Goal: Task Accomplishment & Management: Manage account settings

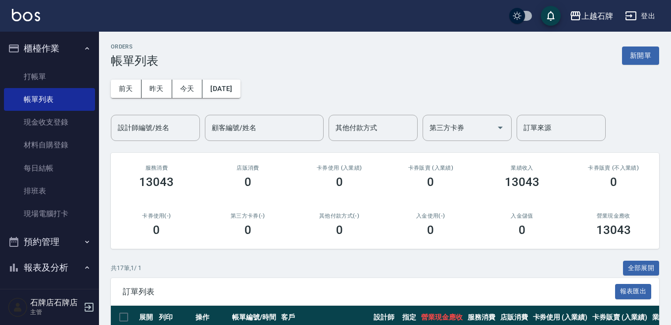
scroll to position [198, 0]
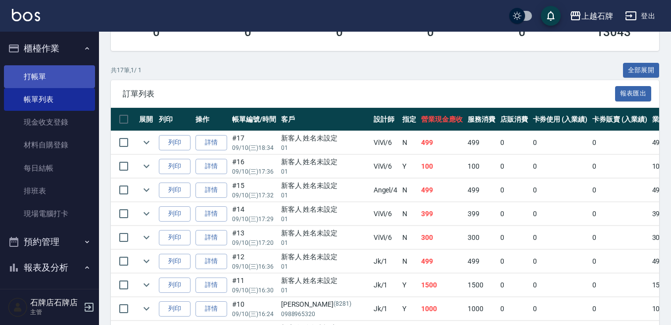
click at [26, 69] on link "打帳單" at bounding box center [49, 76] width 91 height 23
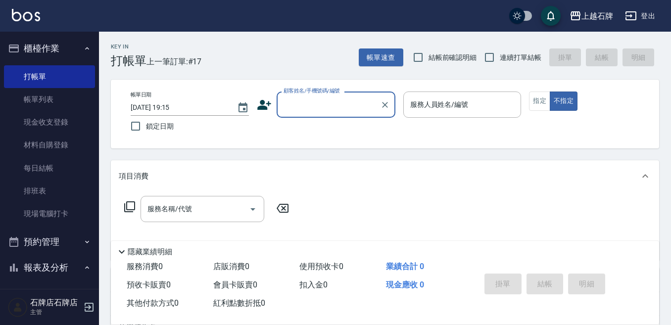
click at [318, 95] on div "顧客姓名/手機號碼/編號" at bounding box center [335, 104] width 119 height 26
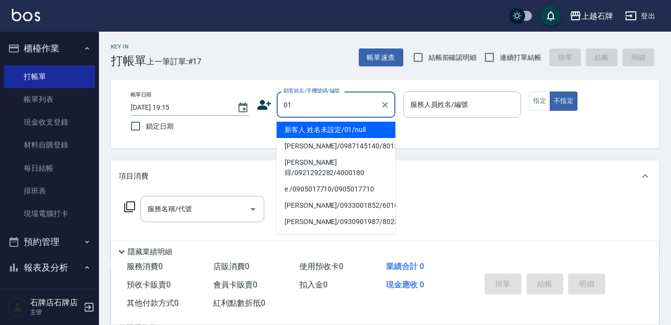
type input "01"
type input "6"
type input "新客人 姓名未設定/01/null"
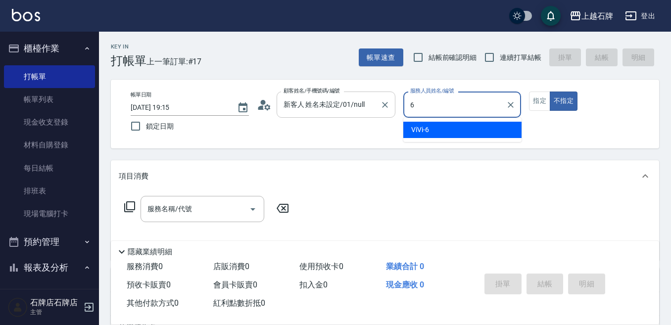
type input "6"
type button "false"
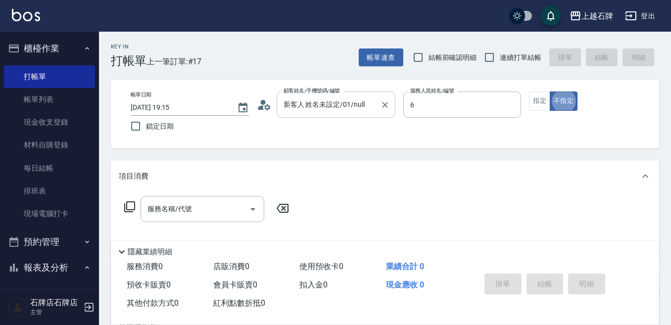
type input "ViVi-6"
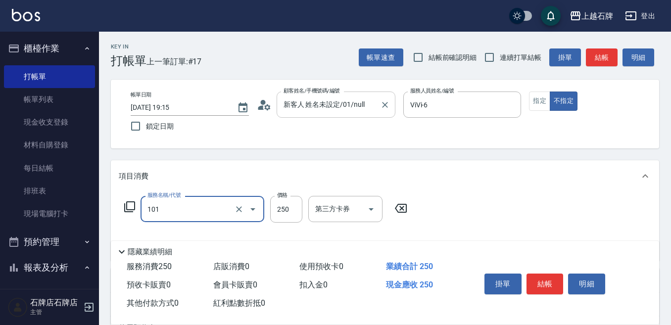
type input "洗髮(101)"
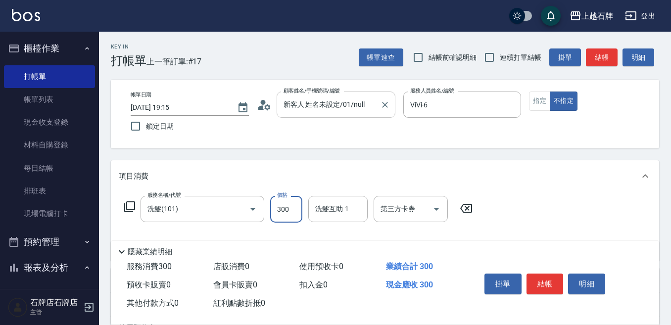
type input "300"
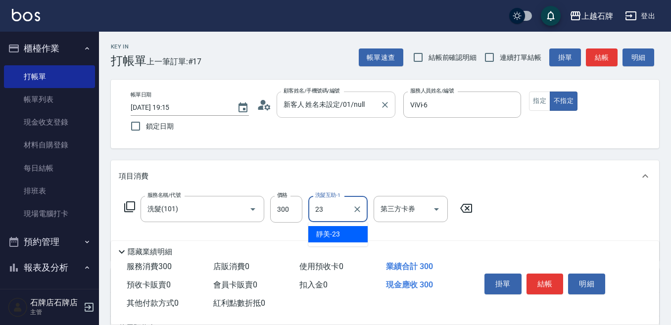
type input "靜美-23"
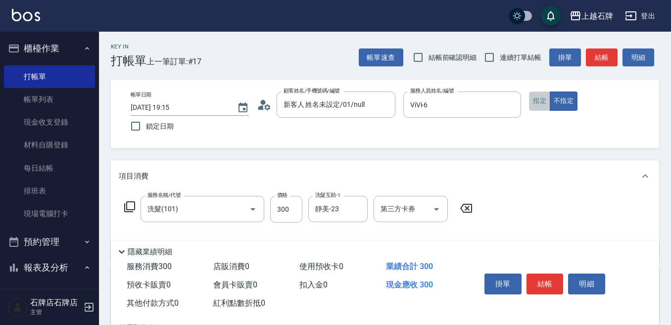
click at [548, 98] on button "指定" at bounding box center [539, 100] width 21 height 19
click at [603, 57] on button "結帳" at bounding box center [602, 57] width 32 height 18
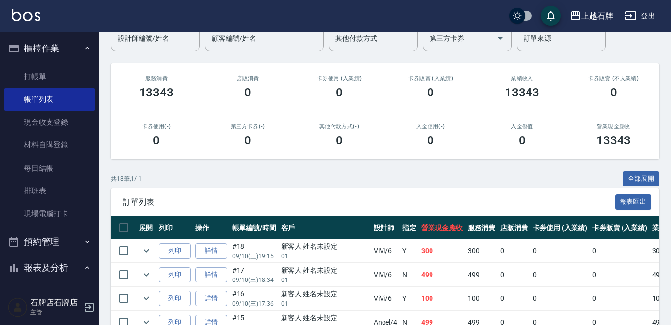
scroll to position [99, 0]
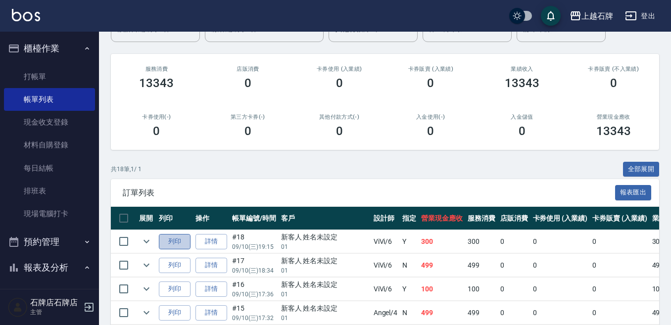
click at [177, 235] on button "列印" at bounding box center [175, 241] width 32 height 15
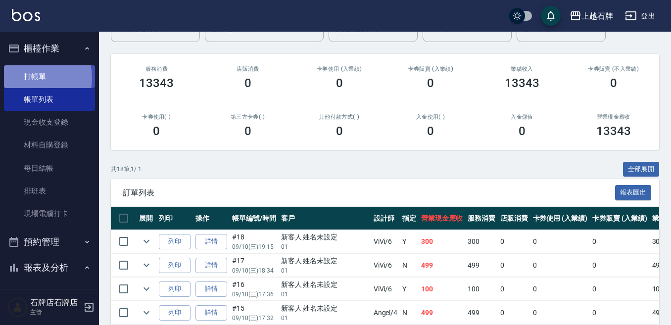
click at [28, 78] on link "打帳單" at bounding box center [49, 76] width 91 height 23
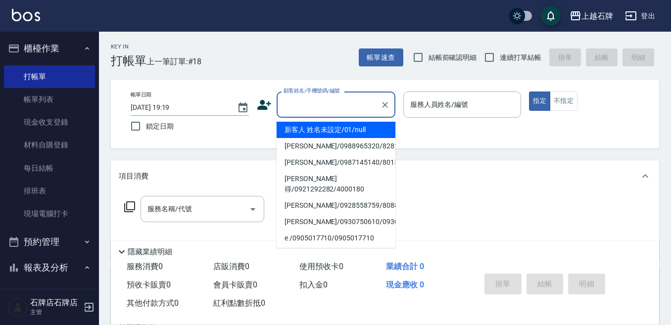
click at [320, 111] on input "顧客姓名/手機號碼/編號" at bounding box center [328, 104] width 95 height 17
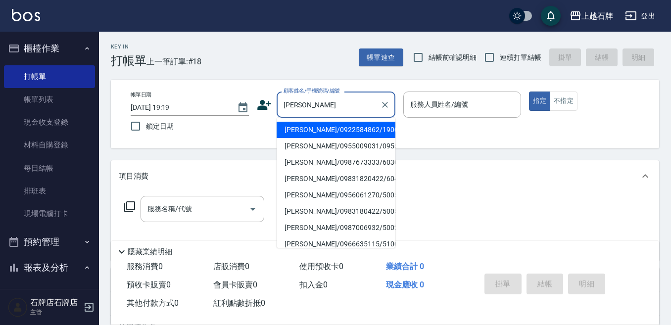
click at [304, 108] on input "[PERSON_NAME]" at bounding box center [328, 104] width 95 height 17
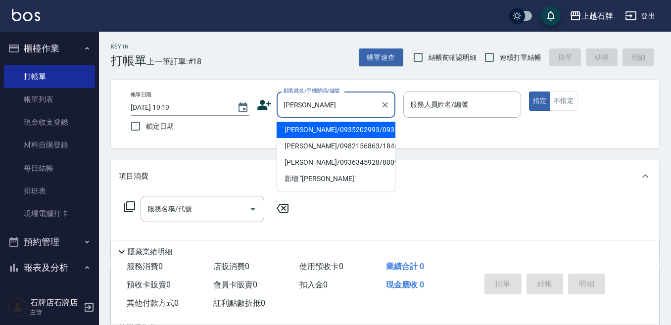
click at [365, 138] on li "[PERSON_NAME]/0935202993/0935202993" at bounding box center [335, 130] width 119 height 16
type input "[PERSON_NAME]/0935202993/0935202993"
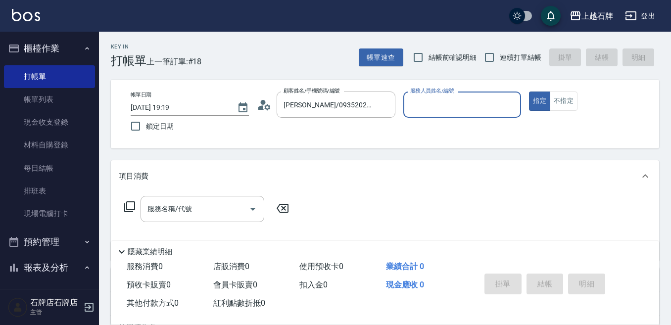
type input "[PERSON_NAME]-4"
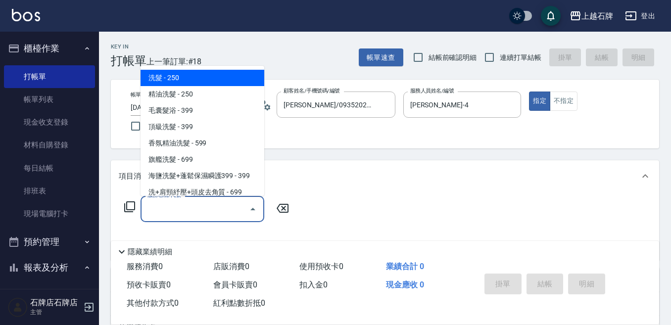
click at [220, 212] on input "服務名稱/代號" at bounding box center [195, 208] width 100 height 17
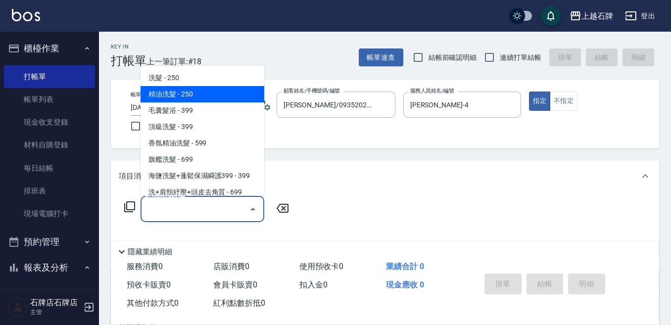
click at [219, 91] on span "精油洗髮 - 250" at bounding box center [202, 94] width 124 height 16
type input "精油洗髮(102)"
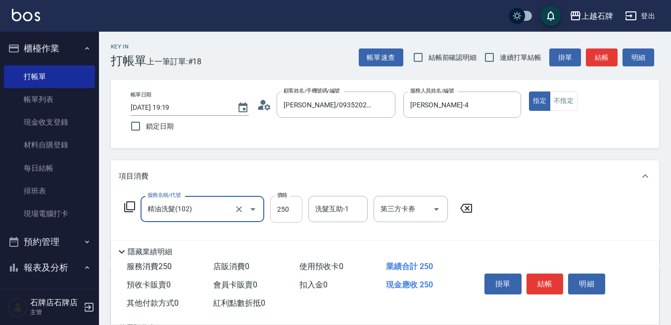
click at [276, 216] on input "250" at bounding box center [286, 209] width 32 height 27
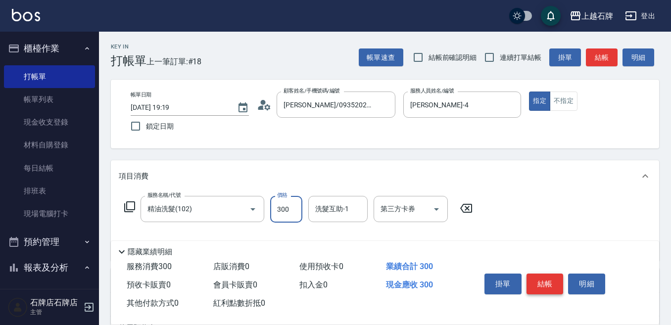
type input "300"
click at [555, 275] on button "結帳" at bounding box center [544, 284] width 37 height 21
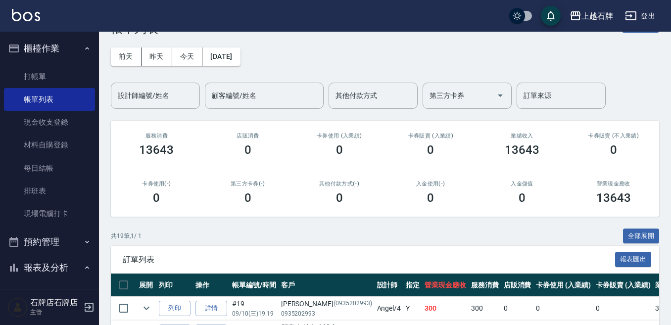
scroll to position [49, 0]
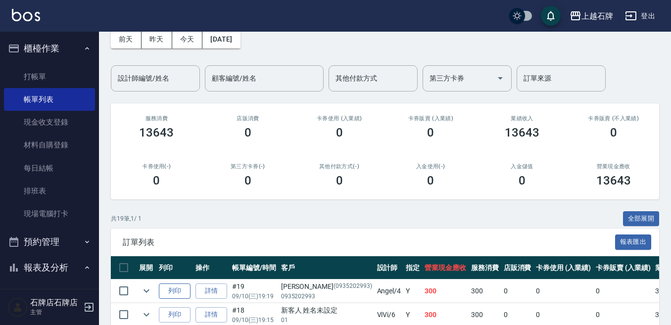
click at [178, 289] on button "列印" at bounding box center [175, 290] width 32 height 15
click at [31, 72] on link "打帳單" at bounding box center [49, 76] width 91 height 23
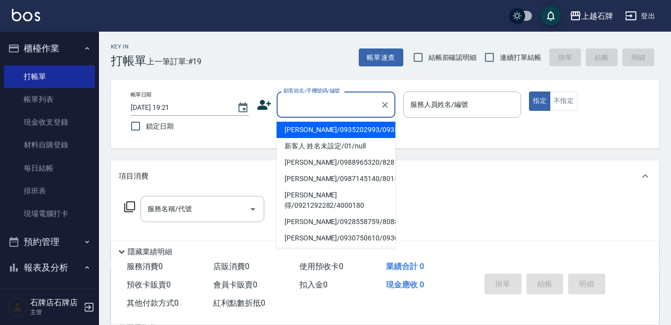
drag, startPoint x: 337, startPoint y: 101, endPoint x: 349, endPoint y: 104, distance: 11.9
click at [337, 100] on input "顧客姓名/手機號碼/編號" at bounding box center [328, 104] width 95 height 17
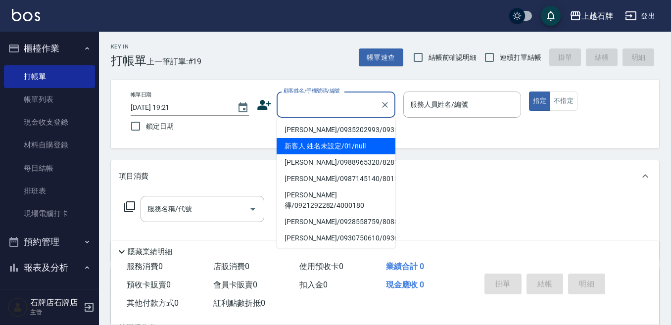
drag, startPoint x: 357, startPoint y: 152, endPoint x: 484, endPoint y: 137, distance: 127.5
click at [358, 152] on li "新客人 姓名未設定/01/null" at bounding box center [335, 146] width 119 height 16
type input "1"
type input "新客人 姓名未設定/01/null"
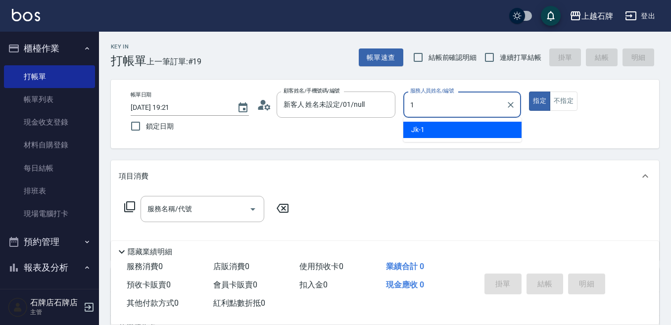
click at [482, 131] on div "Jk -1" at bounding box center [462, 130] width 118 height 16
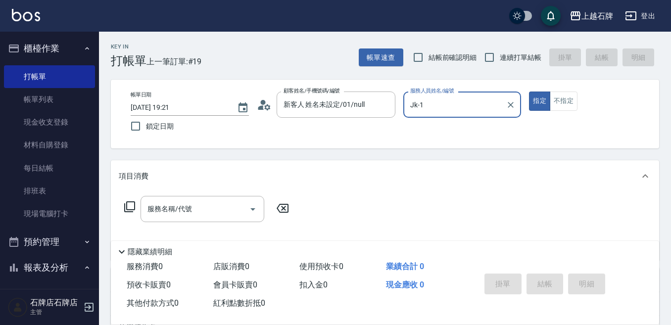
type input "Jk-1"
click at [555, 111] on div "帳單日期 [DATE] 19:21 鎖定日期 顧客姓名/手機號碼/編號 新客人 姓名未設定/01/null 顧客姓名/手機號碼/編號 服務人員姓名/編號 Jk…" at bounding box center [385, 113] width 524 height 45
click at [565, 103] on button "不指定" at bounding box center [563, 100] width 28 height 19
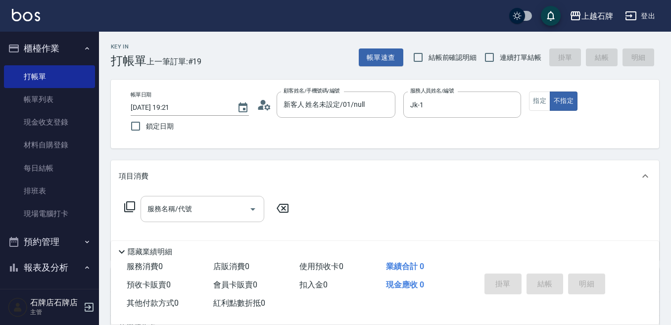
click at [233, 219] on div "服務名稱/代號" at bounding box center [202, 209] width 124 height 26
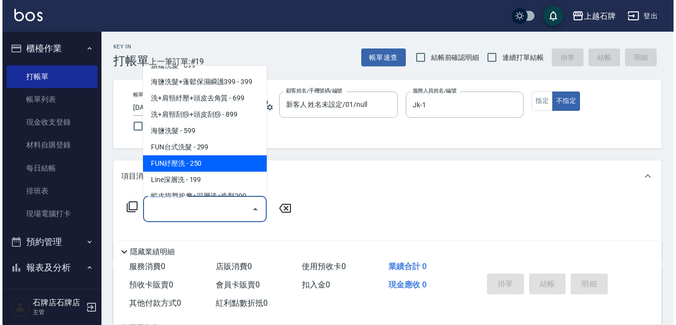
scroll to position [99, 0]
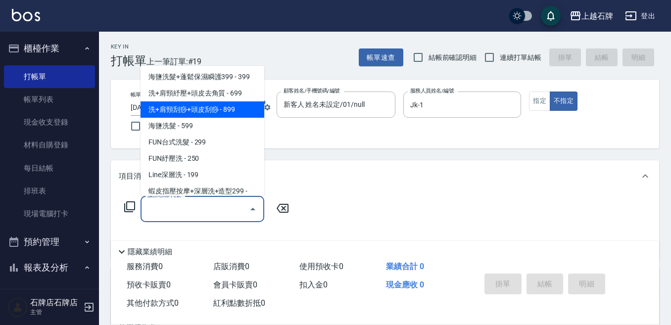
click at [211, 106] on span "洗+肩頸刮痧+頭皮刮痧 - 899" at bounding box center [202, 109] width 124 height 16
type input "洗+肩頸刮痧+頭皮刮痧(109)"
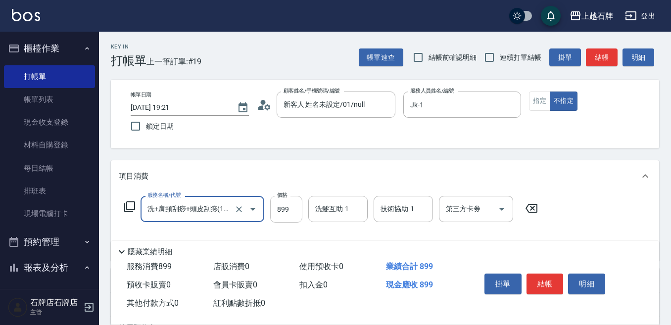
click at [298, 205] on input "899" at bounding box center [286, 209] width 32 height 27
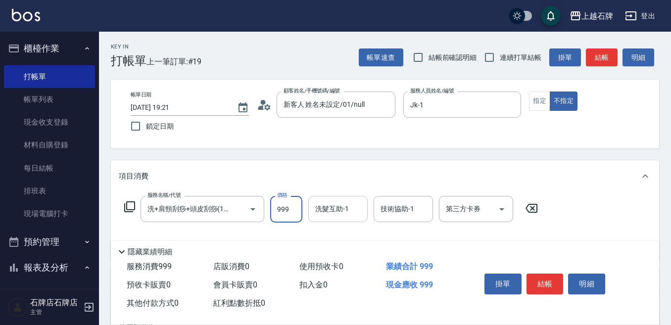
type input "999"
click at [358, 212] on input "洗髮互助-1" at bounding box center [338, 208] width 50 height 17
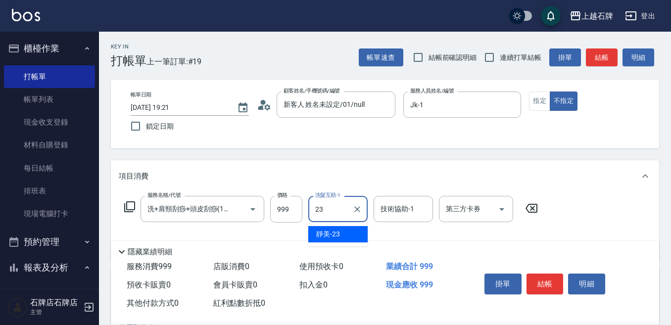
click at [352, 228] on div "靜美 -23" at bounding box center [337, 234] width 59 height 16
type input "靜美-23"
click at [387, 210] on div "技術協助-1 技術協助-1" at bounding box center [402, 209] width 59 height 26
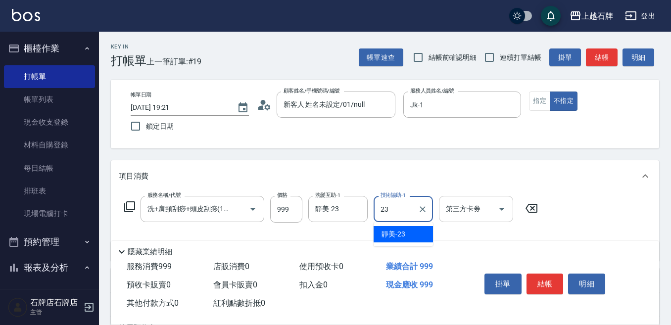
drag, startPoint x: 416, startPoint y: 231, endPoint x: 473, endPoint y: 222, distance: 57.2
click at [418, 231] on div "靜美 -23" at bounding box center [402, 234] width 59 height 16
type input "靜美-23"
click at [550, 274] on button "結帳" at bounding box center [544, 284] width 37 height 21
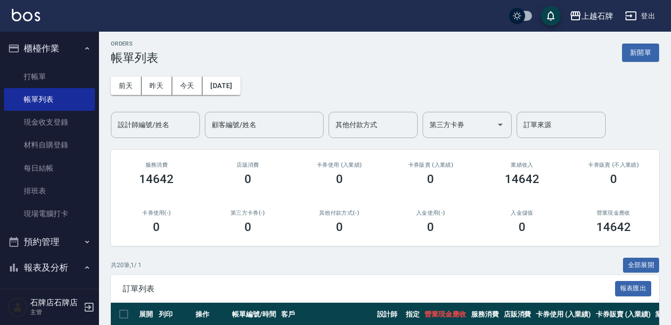
scroll to position [99, 0]
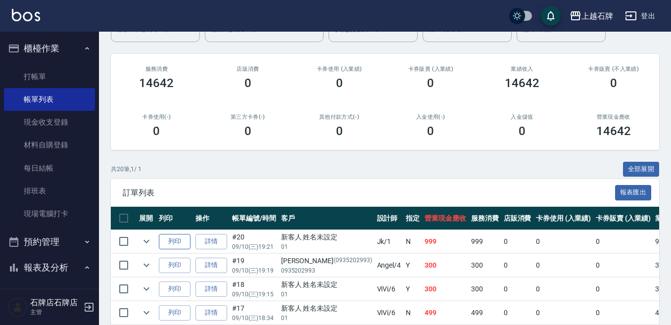
click at [182, 235] on button "列印" at bounding box center [175, 241] width 32 height 15
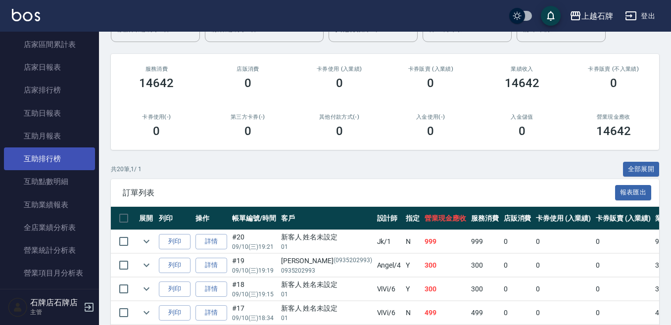
scroll to position [346, 0]
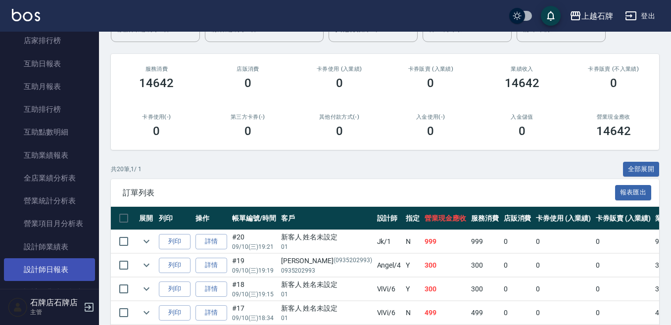
click at [69, 266] on link "設計師日報表" at bounding box center [49, 269] width 91 height 23
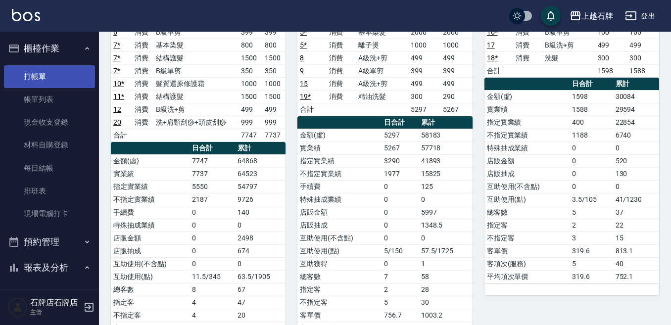
click at [77, 82] on link "打帳單" at bounding box center [49, 76] width 91 height 23
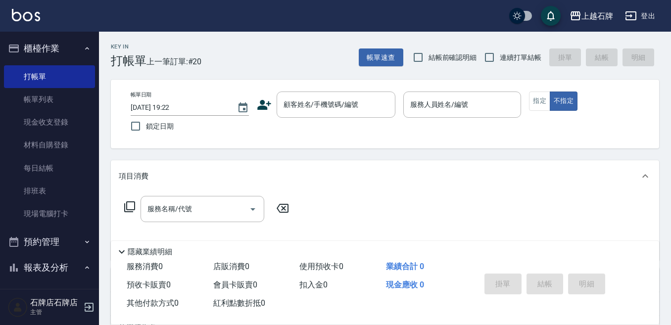
drag, startPoint x: 288, startPoint y: 60, endPoint x: 345, endPoint y: 29, distance: 65.1
click at [289, 60] on div "Key In 打帳單 上一筆訂單:#20 帳單速查 結帳前確認明細 連續打單結帳 掛單 結帳 明細" at bounding box center [379, 50] width 560 height 36
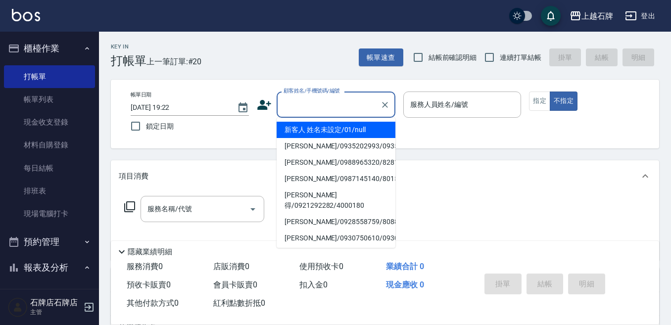
click at [349, 112] on input "顧客姓名/手機號碼/編號" at bounding box center [328, 104] width 95 height 17
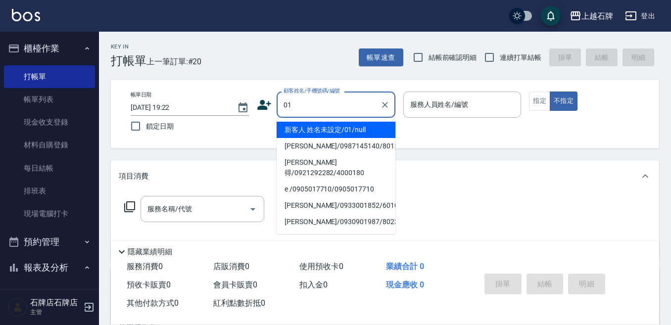
type input "01"
type input "6"
type input "新客人 姓名未設定/01/null"
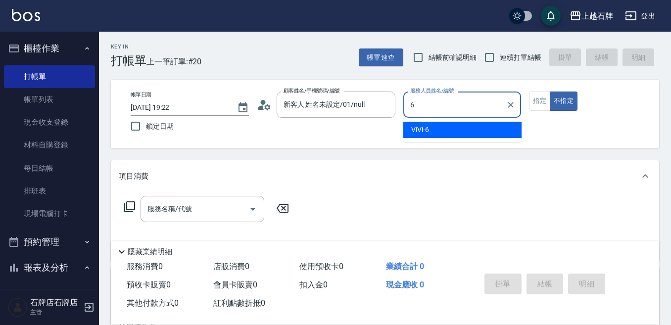
type input "6"
type button "false"
type input "ViVi-6"
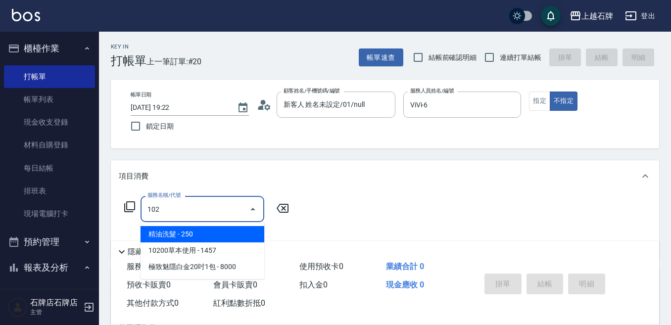
type input "精油洗髮(102)"
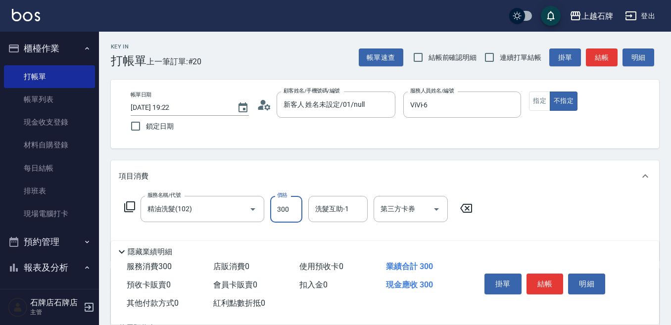
type input "300"
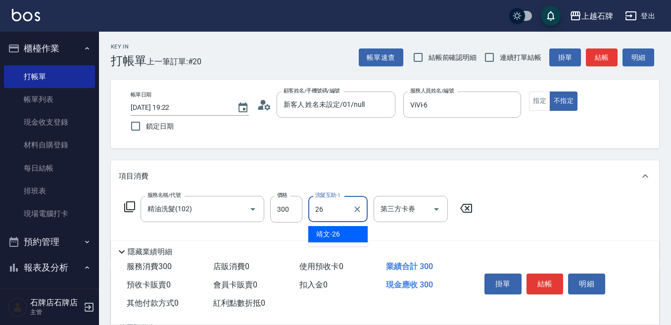
type input "靖文-26"
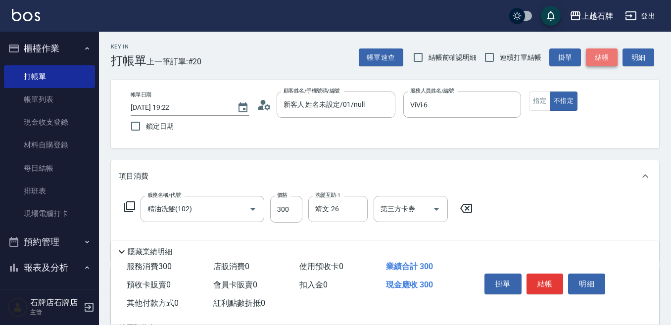
click at [598, 52] on button "結帳" at bounding box center [602, 57] width 32 height 18
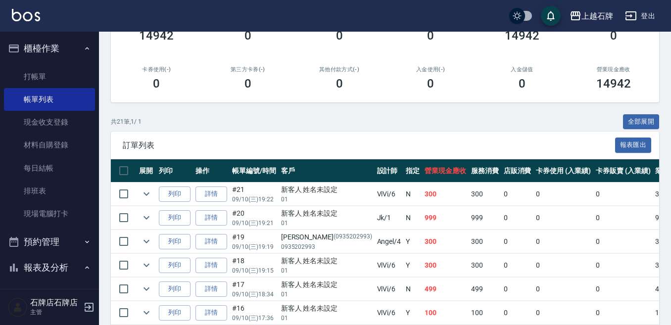
scroll to position [198, 0]
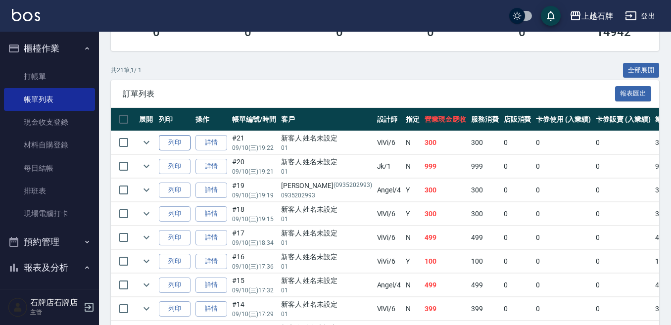
click at [167, 140] on button "列印" at bounding box center [175, 142] width 32 height 15
click at [66, 73] on link "打帳單" at bounding box center [49, 76] width 91 height 23
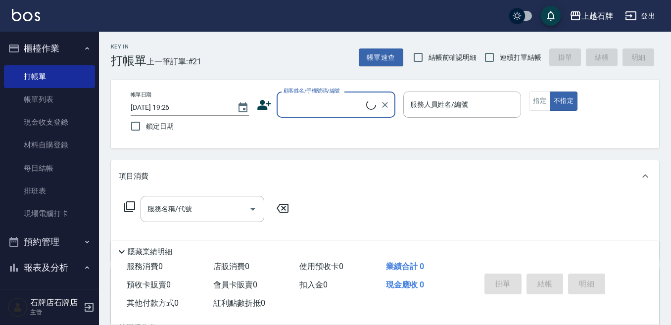
click at [344, 100] on input "顧客姓名/手機號碼/編號" at bounding box center [323, 104] width 85 height 17
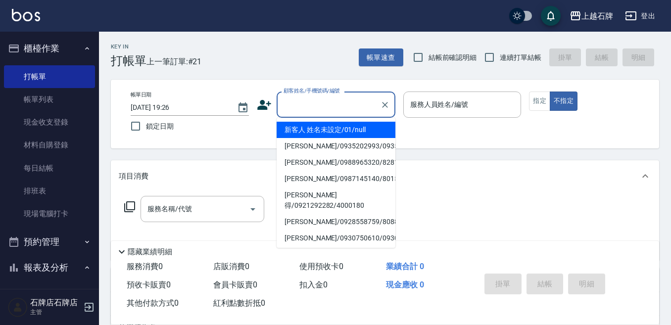
drag, startPoint x: 327, startPoint y: 131, endPoint x: 428, endPoint y: 104, distance: 104.8
click at [334, 134] on li "新客人 姓名未設定/01/null" at bounding box center [335, 130] width 119 height 16
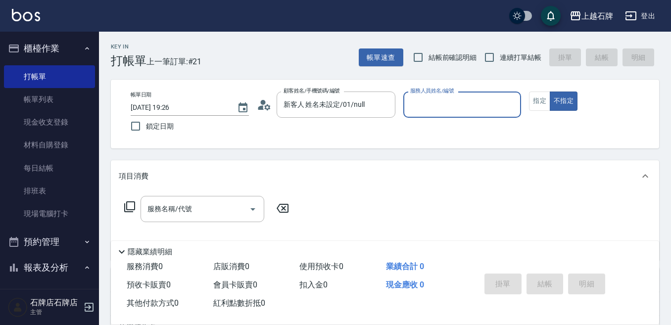
type input "新客人 姓名未設定/01/null"
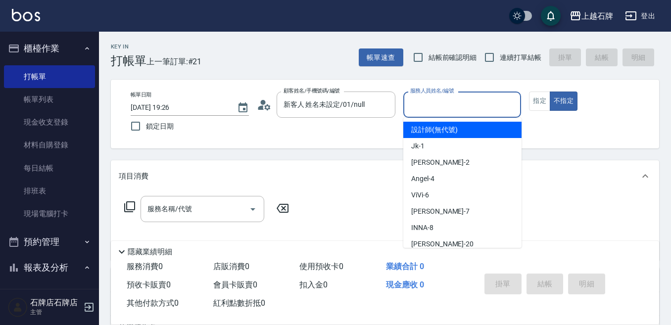
drag, startPoint x: 444, startPoint y: 99, endPoint x: 462, endPoint y: 85, distance: 22.9
click at [462, 85] on div "帳單日期 [DATE] 19:26 鎖定日期 顧客姓名/手機號碼/編號 新客人 姓名未設定/01/null 顧客姓名/手機號碼/編號 服務人員姓名/編號 服務…" at bounding box center [385, 114] width 548 height 69
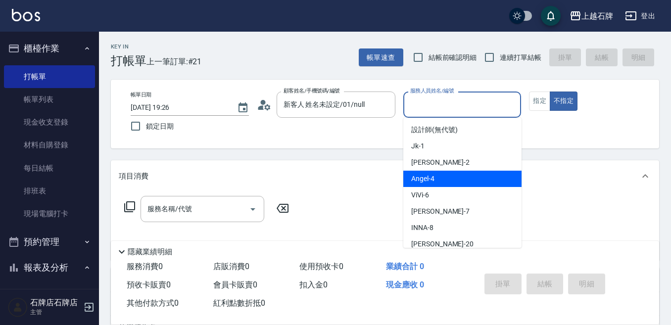
drag, startPoint x: 460, startPoint y: 179, endPoint x: 286, endPoint y: 207, distance: 176.4
click at [460, 179] on div "[PERSON_NAME] -4" at bounding box center [462, 179] width 118 height 16
type input "[PERSON_NAME]-4"
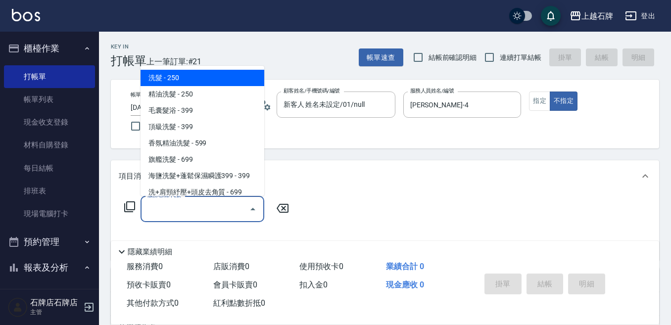
click at [202, 207] on input "服務名稱/代號" at bounding box center [195, 208] width 100 height 17
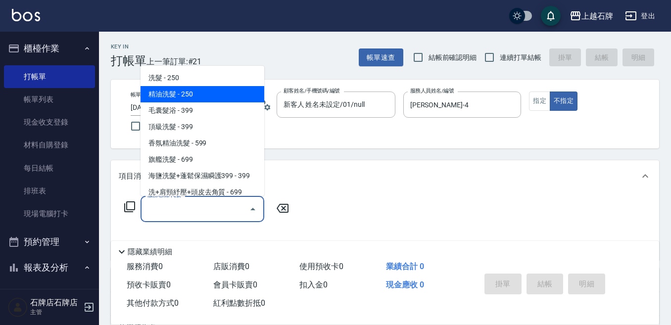
click at [220, 93] on span "精油洗髮 - 250" at bounding box center [202, 94] width 124 height 16
type input "精油洗髮(102)"
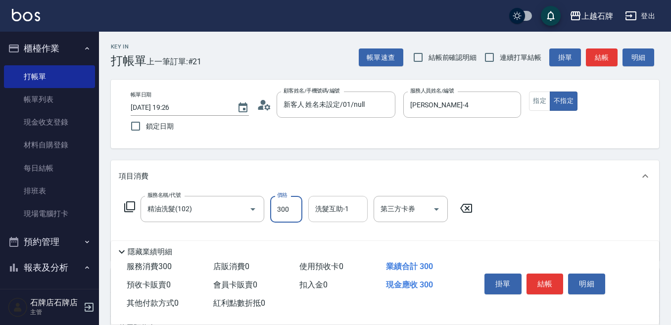
type input "300"
click at [353, 210] on input "洗髮互助-1" at bounding box center [338, 208] width 50 height 17
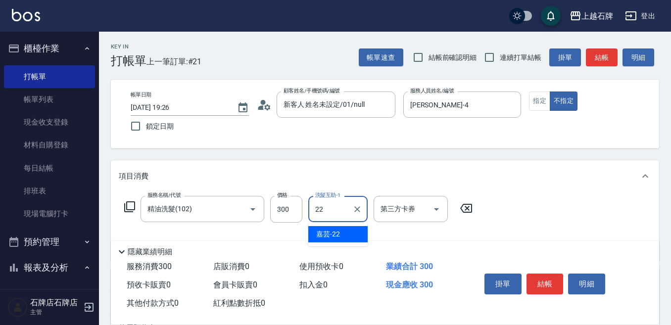
click at [363, 235] on div "嘉芸 -22" at bounding box center [337, 234] width 59 height 16
type input "嘉芸-22"
click at [548, 275] on button "結帳" at bounding box center [544, 284] width 37 height 21
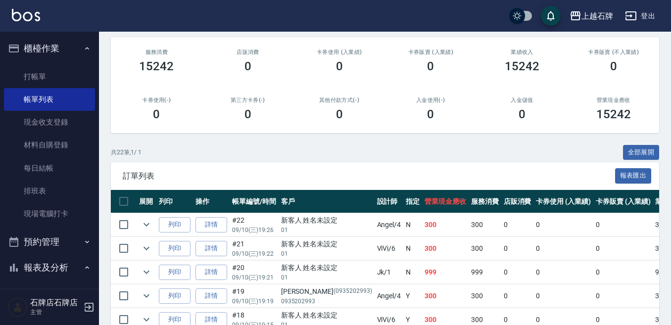
scroll to position [148, 0]
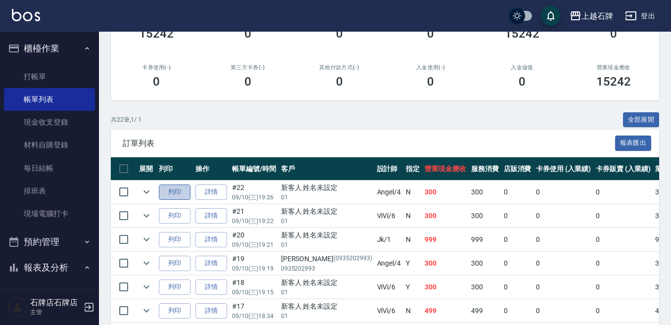
click at [184, 188] on button "列印" at bounding box center [175, 191] width 32 height 15
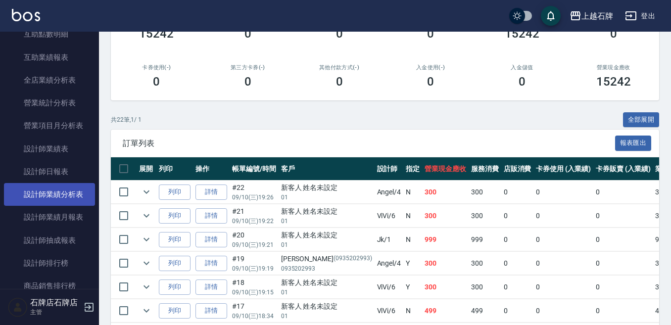
scroll to position [445, 0]
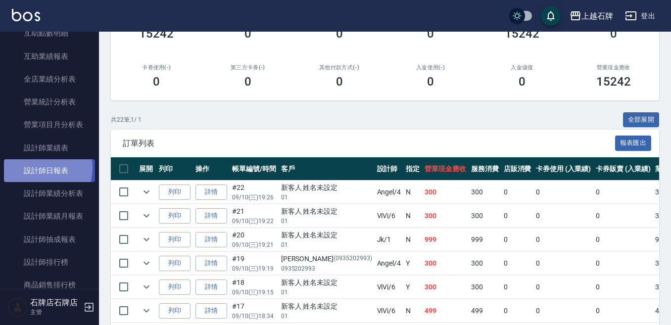
click at [35, 168] on link "設計師日報表" at bounding box center [49, 170] width 91 height 23
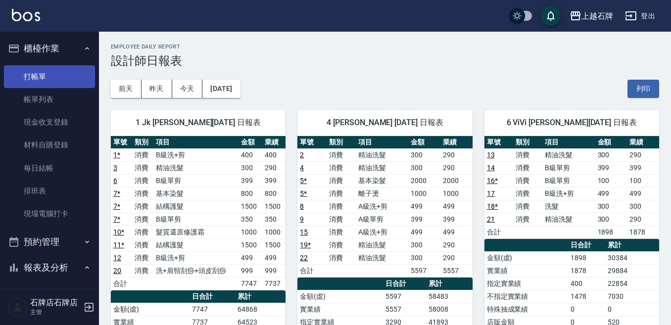
click at [37, 75] on link "打帳單" at bounding box center [49, 76] width 91 height 23
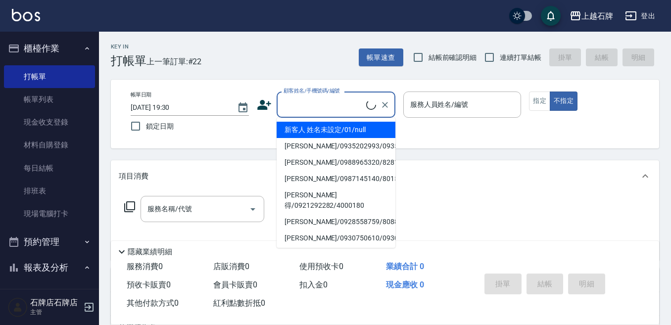
click at [329, 104] on input "顧客姓名/手機號碼/編號" at bounding box center [323, 104] width 85 height 17
click at [345, 131] on li "新客人 姓名未設定/01/null" at bounding box center [335, 130] width 119 height 16
type input "1"
type input "新客人 姓名未設定/01/null"
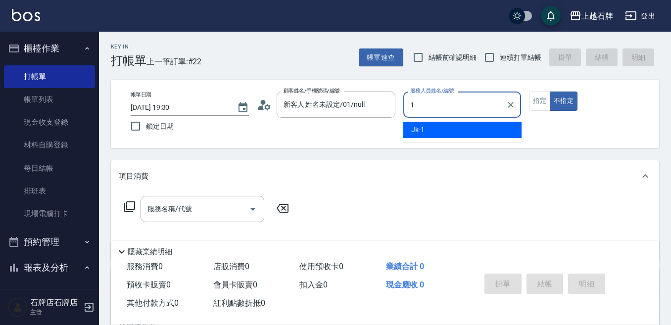
click at [423, 130] on span "Jk -1" at bounding box center [417, 130] width 13 height 10
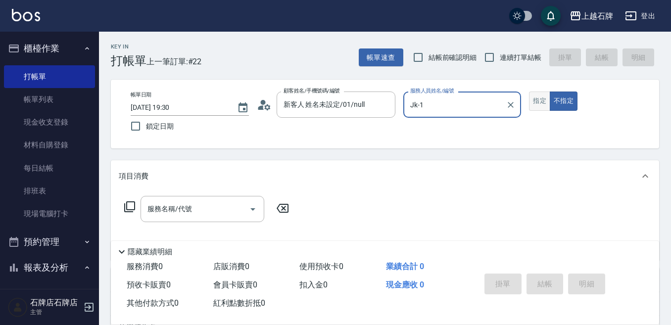
type input "Jk-1"
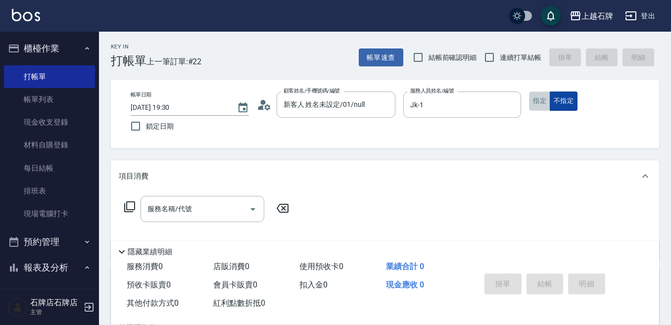
drag, startPoint x: 547, startPoint y: 106, endPoint x: 562, endPoint y: 106, distance: 15.3
click at [553, 106] on div "指定 不指定" at bounding box center [588, 100] width 118 height 19
click at [539, 103] on button "指定" at bounding box center [539, 100] width 21 height 19
click at [196, 204] on input "服務名稱/代號" at bounding box center [195, 208] width 100 height 17
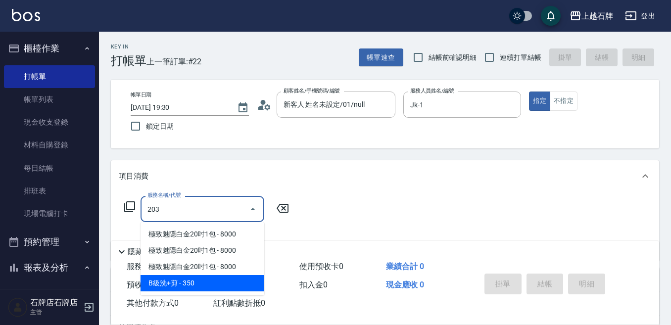
drag, startPoint x: 221, startPoint y: 289, endPoint x: 274, endPoint y: 235, distance: 75.5
click at [222, 288] on span "B級洗+剪 - 350" at bounding box center [202, 283] width 124 height 16
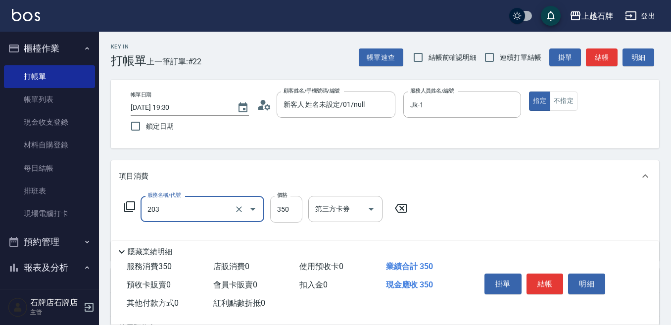
type input "B級洗+剪(203)"
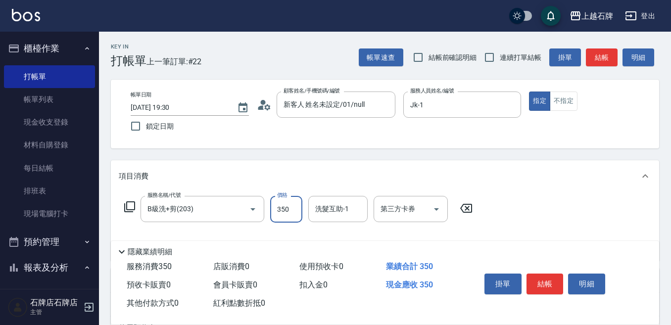
click at [287, 216] on input "350" at bounding box center [286, 209] width 32 height 27
click at [344, 199] on div "洗髮互助-1" at bounding box center [337, 209] width 59 height 26
type input "499"
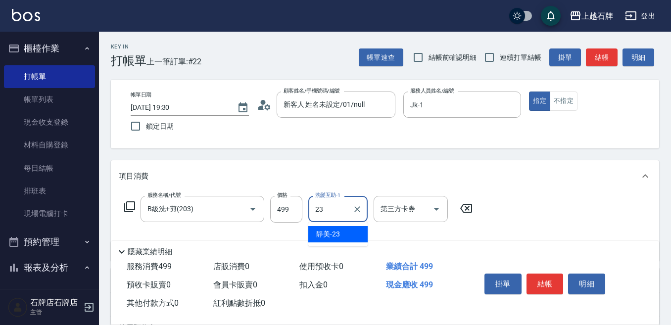
drag, startPoint x: 341, startPoint y: 235, endPoint x: 477, endPoint y: 228, distance: 135.7
click at [344, 234] on div "靜美 -23" at bounding box center [337, 234] width 59 height 16
type input "靜美-23"
click at [548, 280] on button "結帳" at bounding box center [544, 284] width 37 height 21
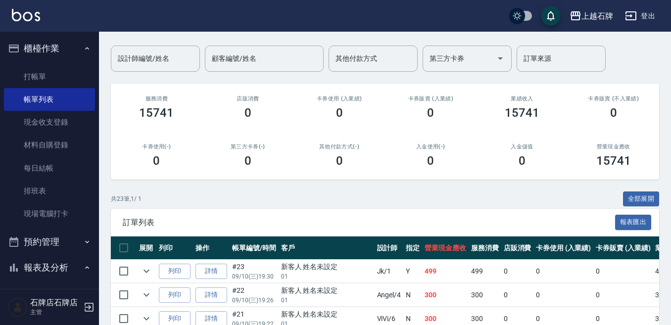
scroll to position [198, 0]
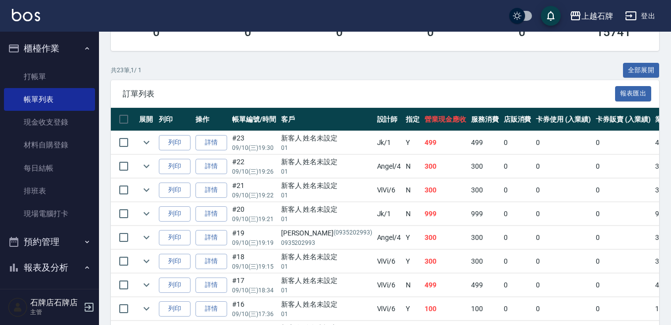
drag, startPoint x: 171, startPoint y: 137, endPoint x: 193, endPoint y: 135, distance: 22.8
click at [171, 137] on button "列印" at bounding box center [175, 142] width 32 height 15
click at [9, 74] on link "打帳單" at bounding box center [49, 76] width 91 height 23
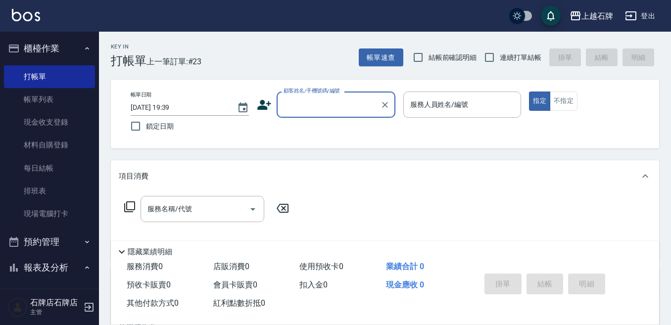
click at [299, 102] on input "顧客姓名/手機號碼/編號" at bounding box center [328, 104] width 95 height 17
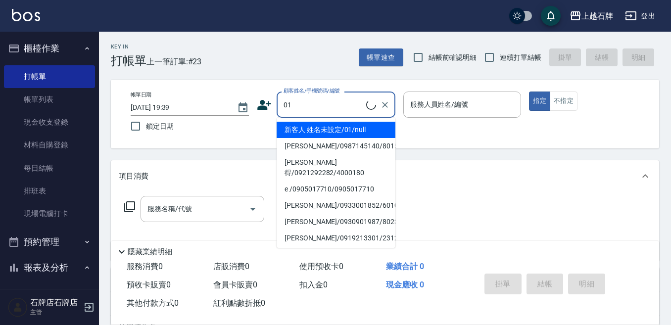
click at [367, 129] on li "新客人 姓名未設定/01/null" at bounding box center [335, 130] width 119 height 16
type input "新客人 姓名未設定/01/null"
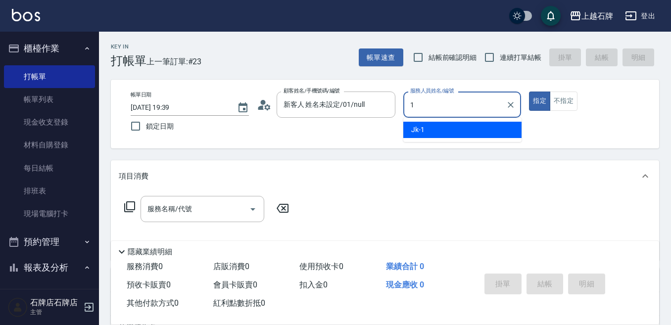
click at [480, 131] on div "Jk -1" at bounding box center [462, 130] width 118 height 16
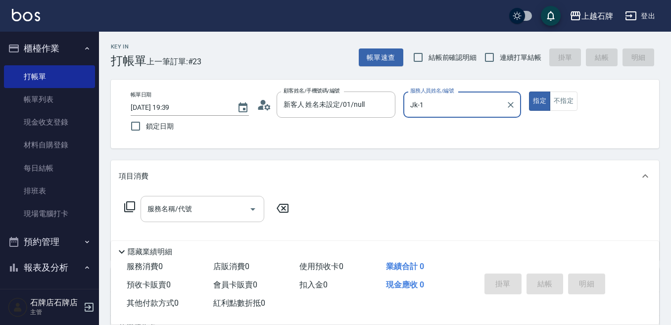
type input "Jk-1"
click at [219, 202] on input "服務名稱/代號" at bounding box center [195, 208] width 100 height 17
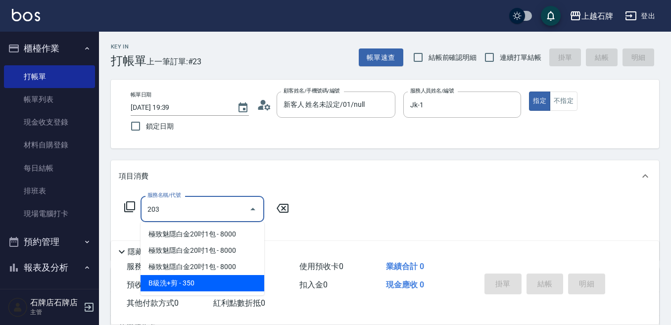
click at [216, 283] on span "B級洗+剪 - 350" at bounding box center [202, 283] width 124 height 16
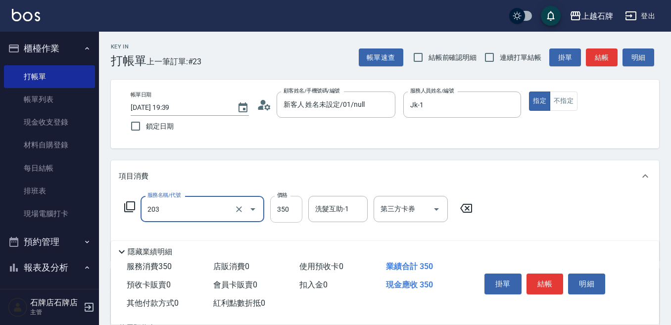
click at [287, 207] on input "350" at bounding box center [286, 209] width 32 height 27
type input "B級洗+剪(203)"
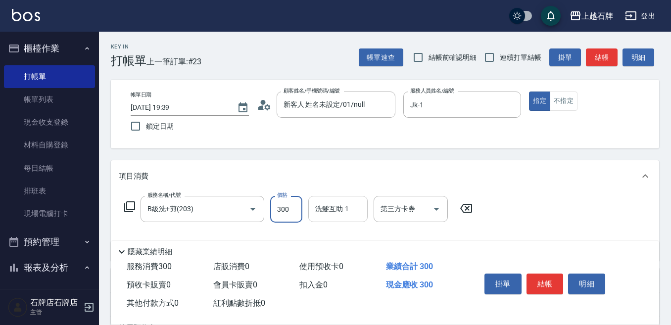
type input "300"
click at [345, 213] on div "洗髮互助-1 洗髮互助-1" at bounding box center [337, 209] width 59 height 26
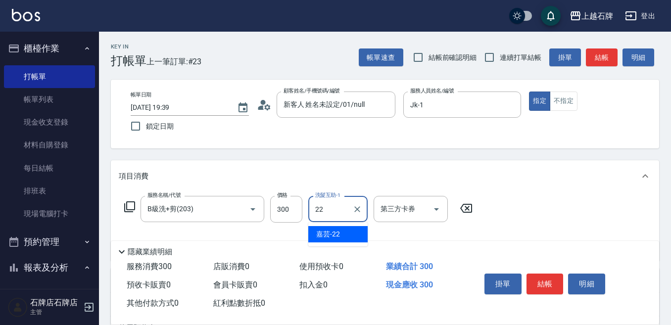
click at [350, 230] on div "嘉芸 -22" at bounding box center [337, 234] width 59 height 16
type input "嘉芸-22"
drag, startPoint x: 547, startPoint y: 283, endPoint x: 561, endPoint y: 281, distance: 14.0
click at [552, 283] on button "結帳" at bounding box center [544, 284] width 37 height 21
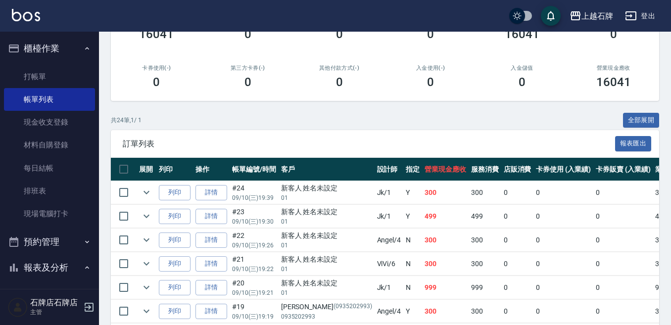
scroll to position [148, 0]
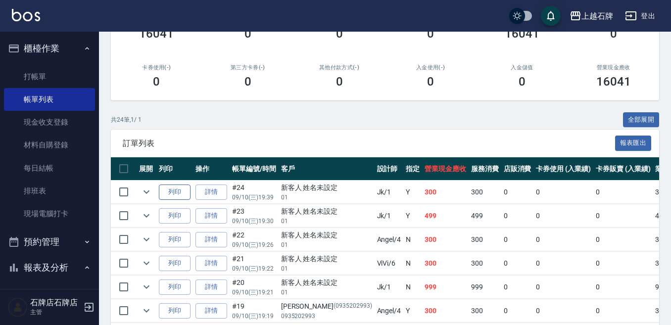
click at [179, 190] on button "列印" at bounding box center [175, 191] width 32 height 15
click at [34, 86] on link "打帳單" at bounding box center [49, 76] width 91 height 23
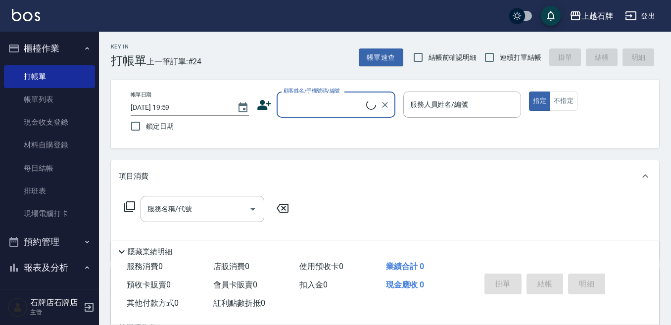
click at [335, 112] on input "顧客姓名/手機號碼/編號" at bounding box center [323, 104] width 85 height 17
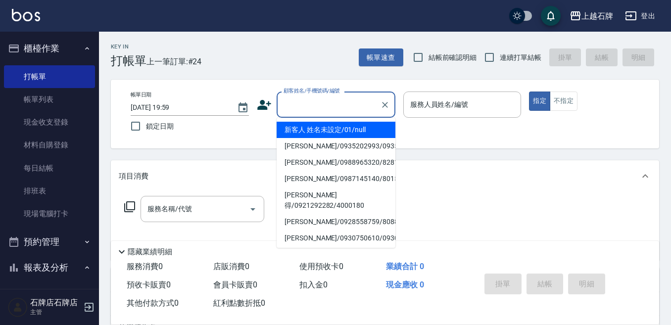
drag, startPoint x: 357, startPoint y: 127, endPoint x: 439, endPoint y: 137, distance: 82.8
click at [358, 127] on li "新客人 姓名未設定/01/null" at bounding box center [335, 130] width 119 height 16
type input "1"
type input "新客人 姓名未設定/01/null"
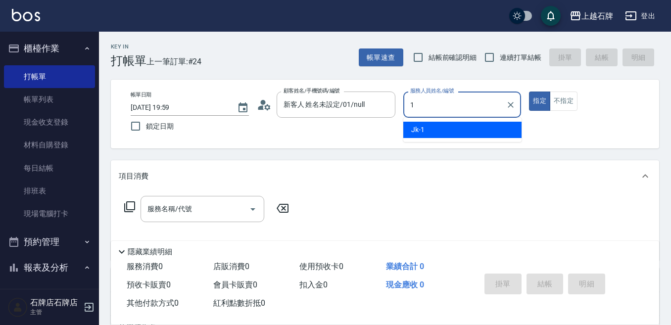
click at [439, 132] on div "Jk -1" at bounding box center [462, 130] width 118 height 16
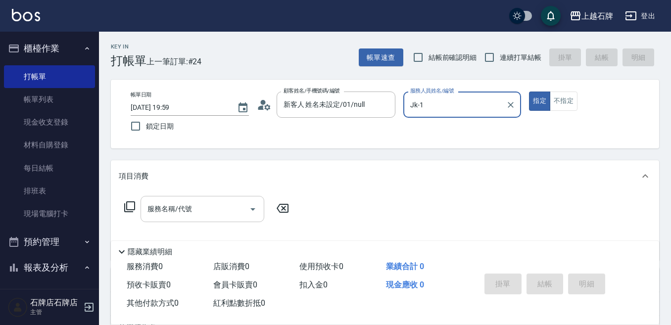
click at [219, 199] on div "服務名稱/代號" at bounding box center [202, 209] width 124 height 26
type input "Jk-1"
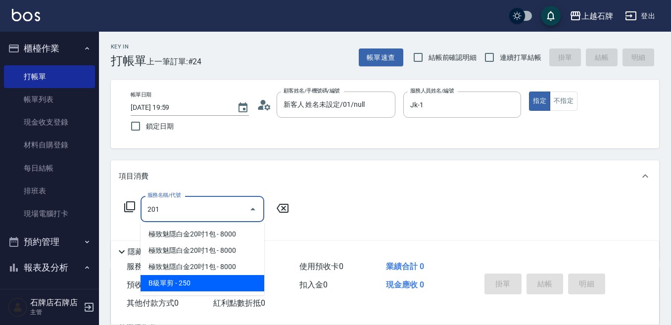
click at [215, 277] on span "B級單剪 - 250" at bounding box center [202, 283] width 124 height 16
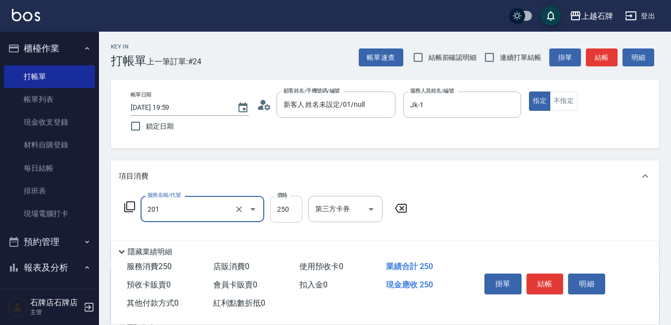
type input "B級單剪(201)"
click at [302, 215] on input "250" at bounding box center [286, 209] width 32 height 27
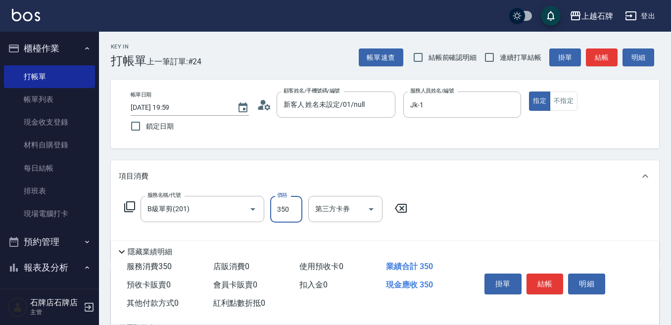
type input "350"
click at [546, 286] on button "結帳" at bounding box center [544, 284] width 37 height 21
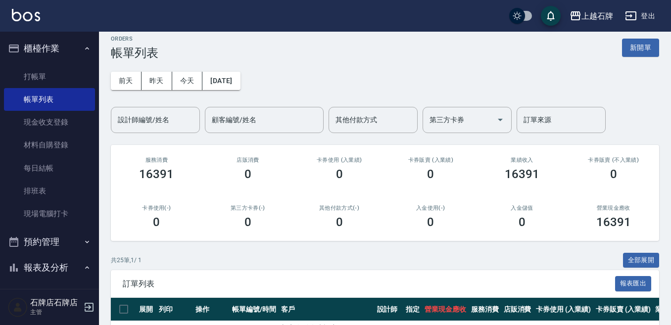
scroll to position [99, 0]
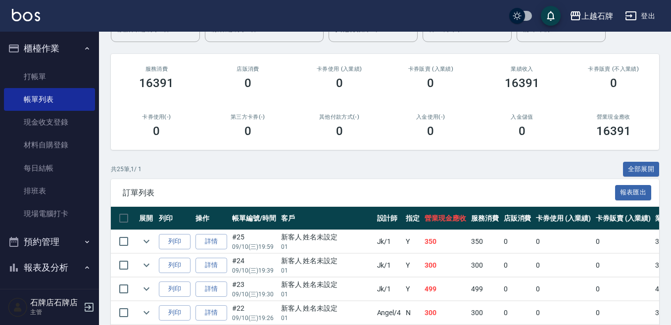
click at [165, 233] on td "列印" at bounding box center [174, 241] width 37 height 23
click at [166, 235] on button "列印" at bounding box center [175, 241] width 32 height 15
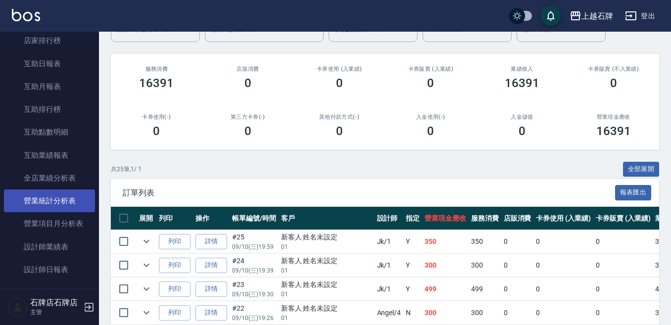
scroll to position [396, 0]
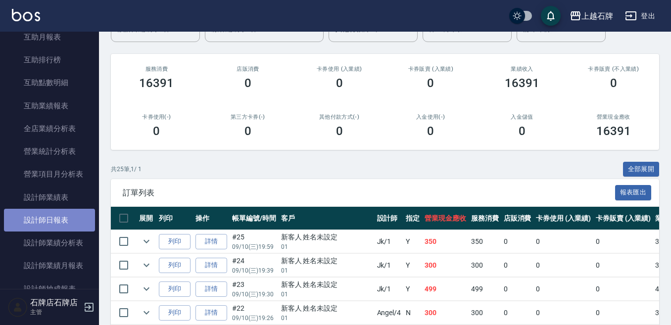
click at [53, 217] on link "設計師日報表" at bounding box center [49, 220] width 91 height 23
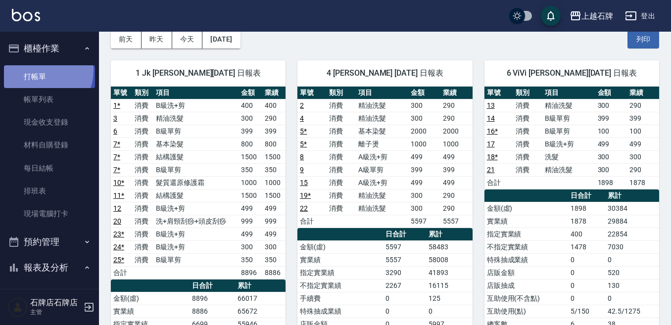
click at [37, 70] on link "打帳單" at bounding box center [49, 76] width 91 height 23
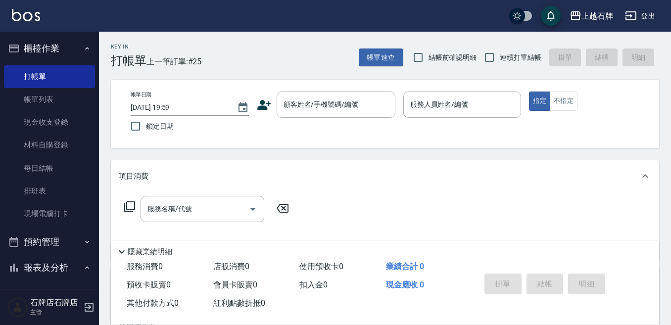
click at [338, 54] on div "Key In 打帳單 上一筆訂單:#25 帳單速查 結帳前確認明細 連續打單結帳 掛單 結帳 明細" at bounding box center [379, 50] width 560 height 36
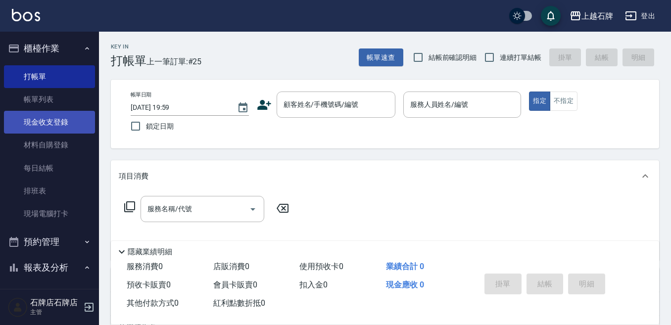
click at [66, 122] on link "現金收支登錄" at bounding box center [49, 122] width 91 height 23
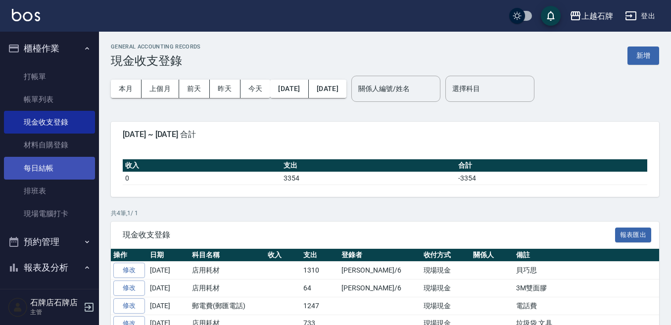
click at [85, 162] on link "每日結帳" at bounding box center [49, 168] width 91 height 23
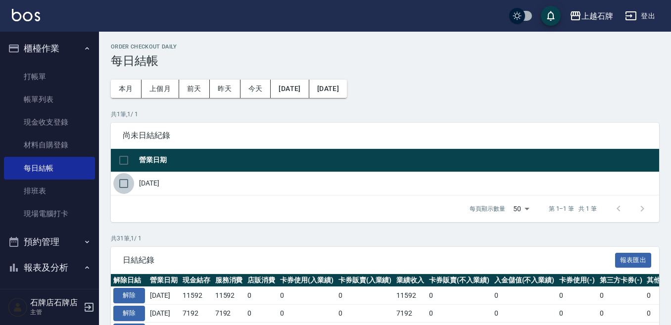
click at [123, 186] on input "checkbox" at bounding box center [123, 183] width 21 height 21
checkbox input "true"
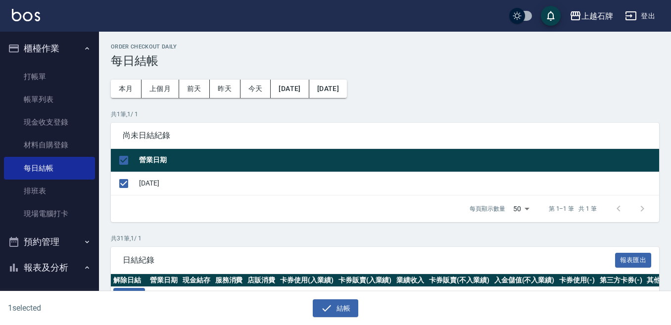
drag, startPoint x: 342, startPoint y: 304, endPoint x: 337, endPoint y: 290, distance: 14.5
click at [340, 305] on button "結帳" at bounding box center [336, 308] width 46 height 18
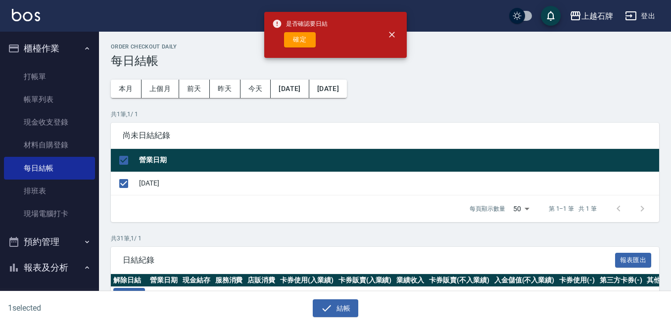
click at [296, 35] on button "確定" at bounding box center [300, 39] width 32 height 15
checkbox input "false"
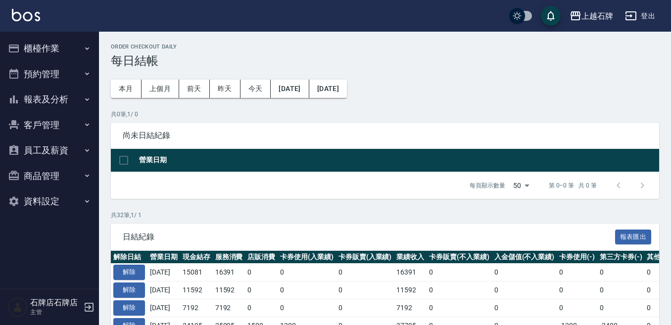
click at [59, 104] on button "報表及分析" at bounding box center [49, 100] width 91 height 26
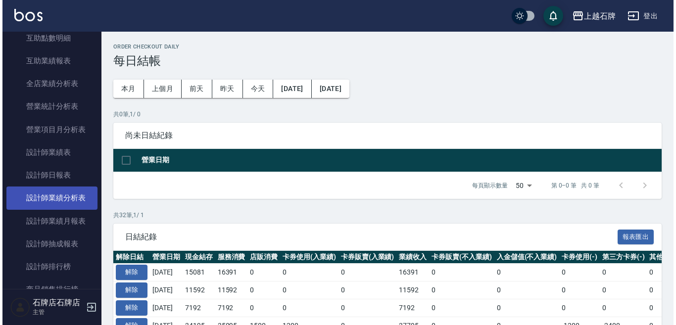
scroll to position [297, 0]
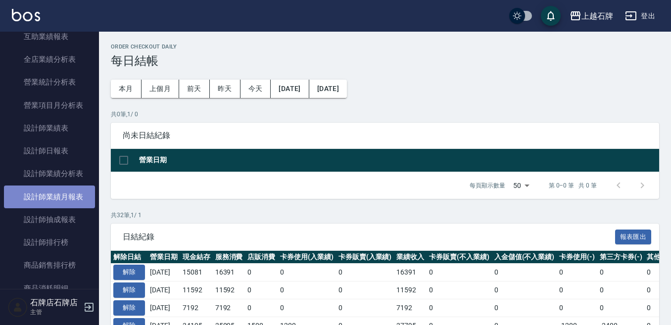
click at [80, 187] on link "設計師業績月報表" at bounding box center [49, 196] width 91 height 23
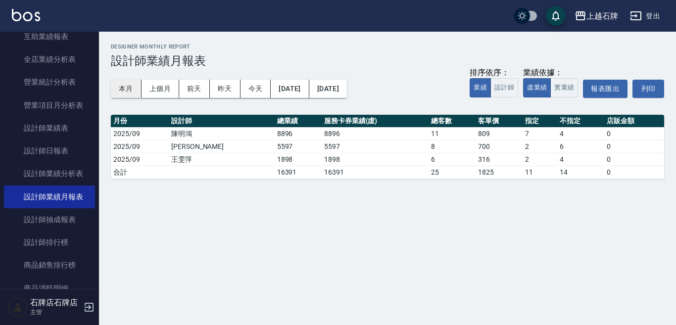
click at [123, 85] on button "本月" at bounding box center [126, 89] width 31 height 18
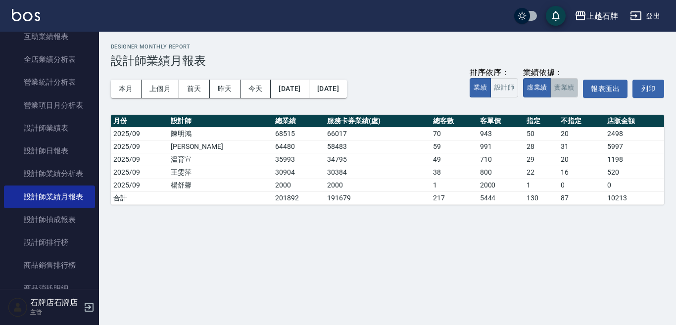
click at [560, 92] on button "實業績" at bounding box center [564, 87] width 28 height 19
click at [381, 72] on div "本月 上個月 前天 昨天 今天 2025/09/01 2025/09/30 排序依序： 業績 設計師 業績依據： 虛業績 實業績 報表匯出 列印" at bounding box center [387, 89] width 553 height 42
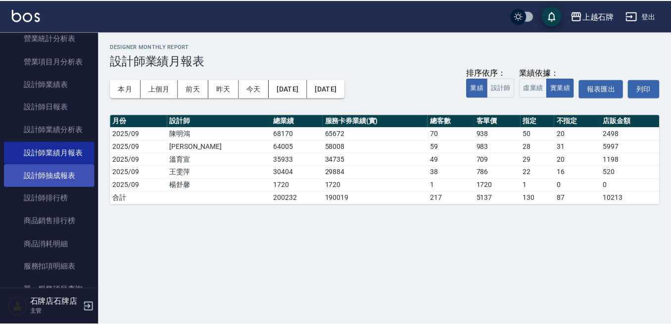
scroll to position [396, 0]
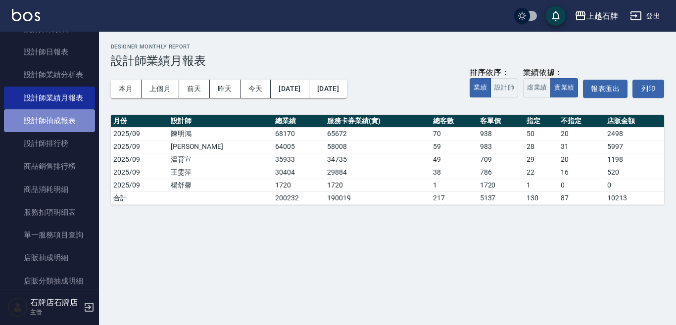
click at [57, 112] on link "設計師抽成報表" at bounding box center [49, 120] width 91 height 23
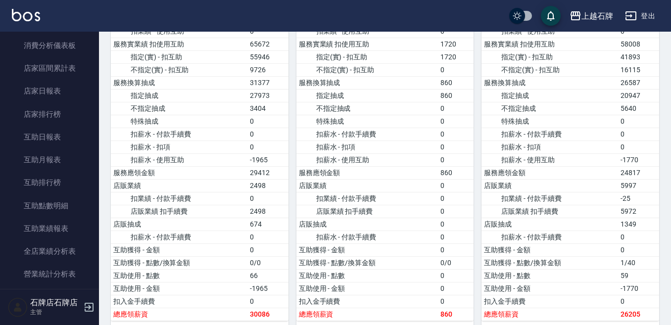
scroll to position [49, 0]
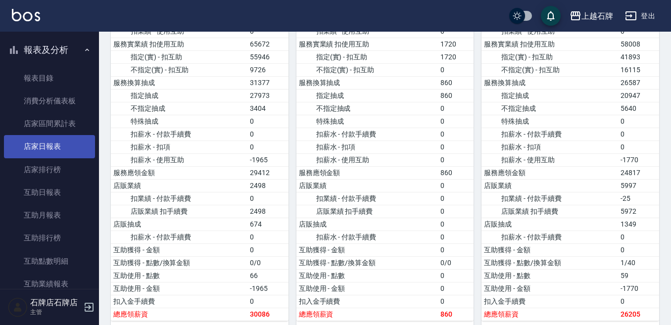
click at [62, 137] on link "店家日報表" at bounding box center [49, 146] width 91 height 23
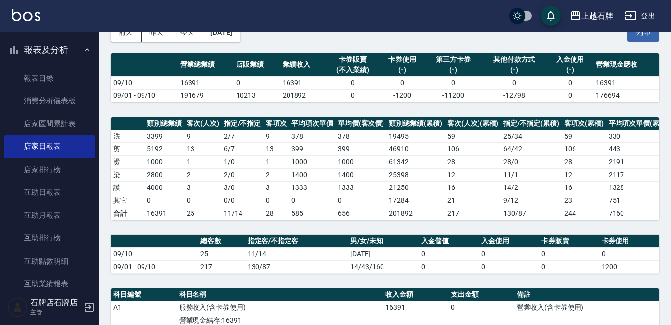
scroll to position [49, 0]
